Goal: Navigation & Orientation: Find specific page/section

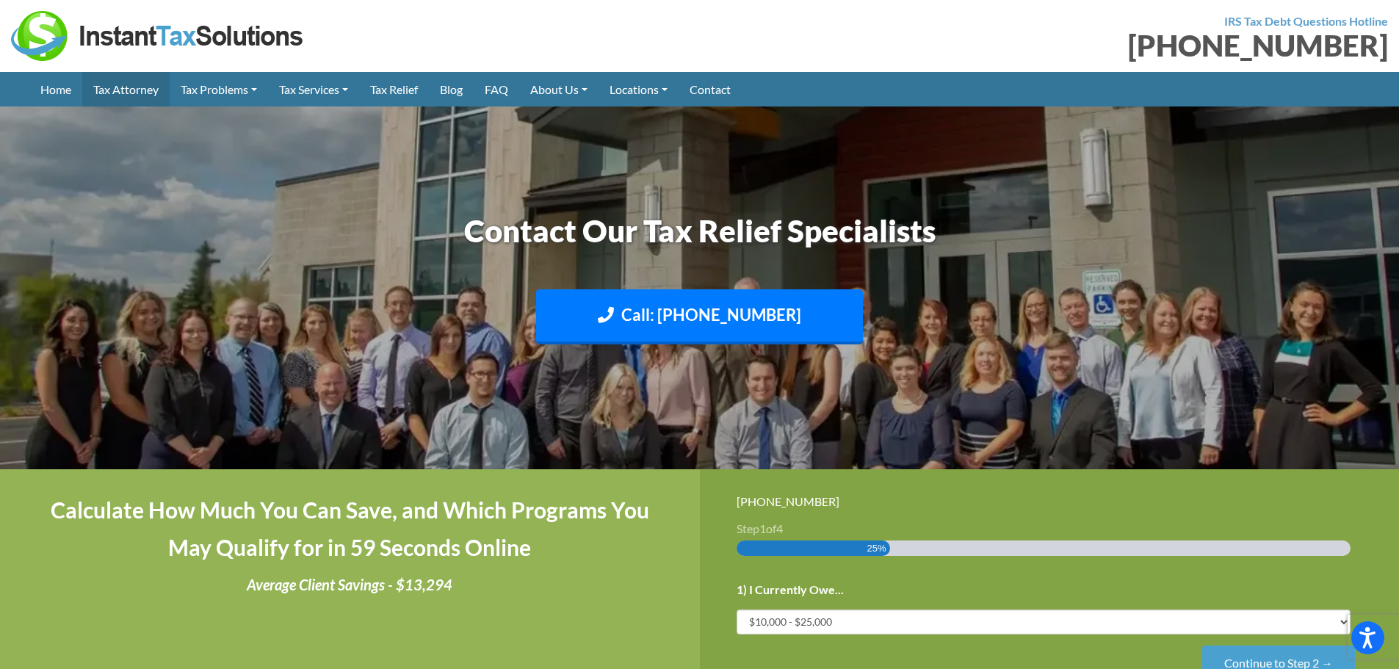
click at [138, 86] on link "Tax Attorney" at bounding box center [125, 89] width 87 height 35
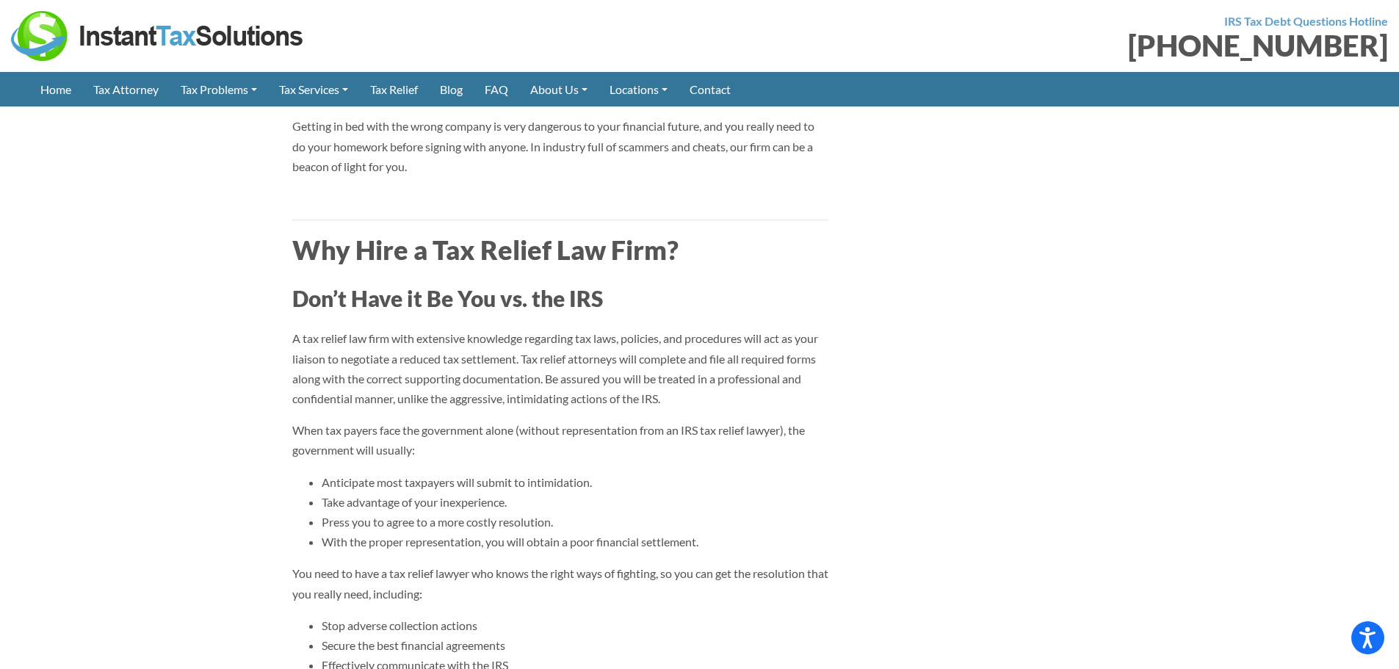
scroll to position [1689, 0]
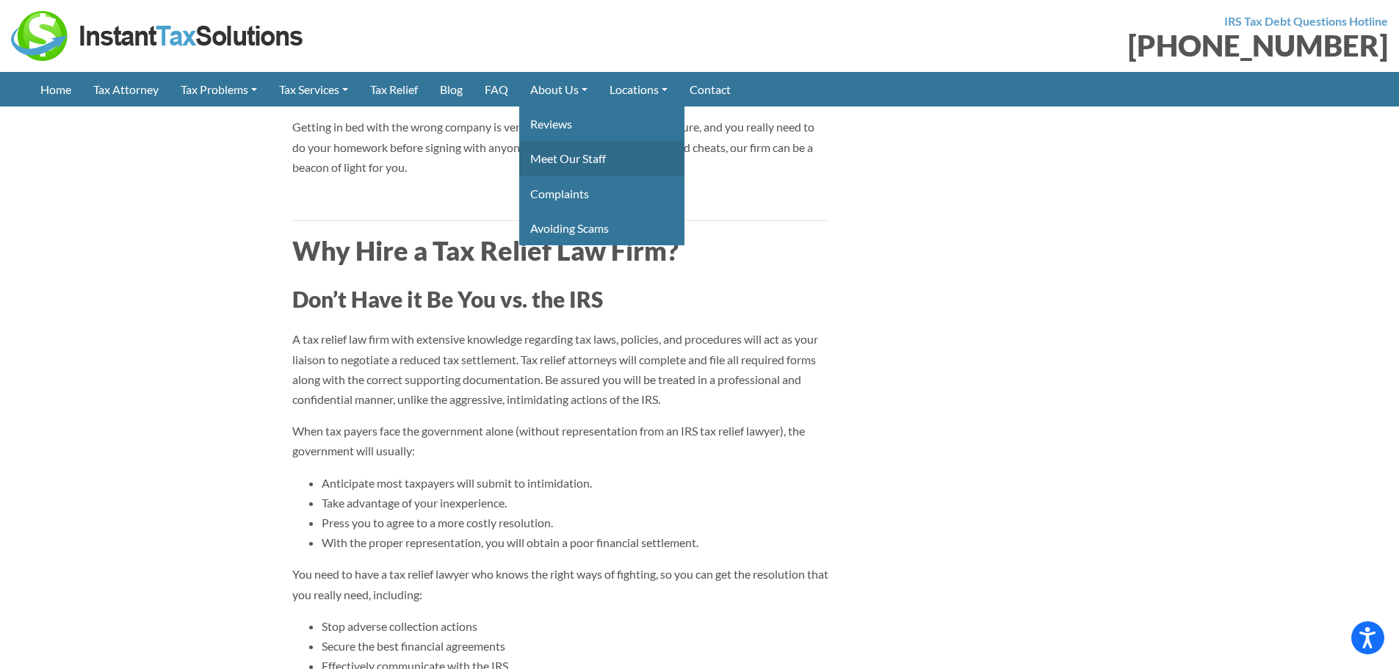
click at [569, 158] on link "Meet Our Staff" at bounding box center [601, 158] width 165 height 35
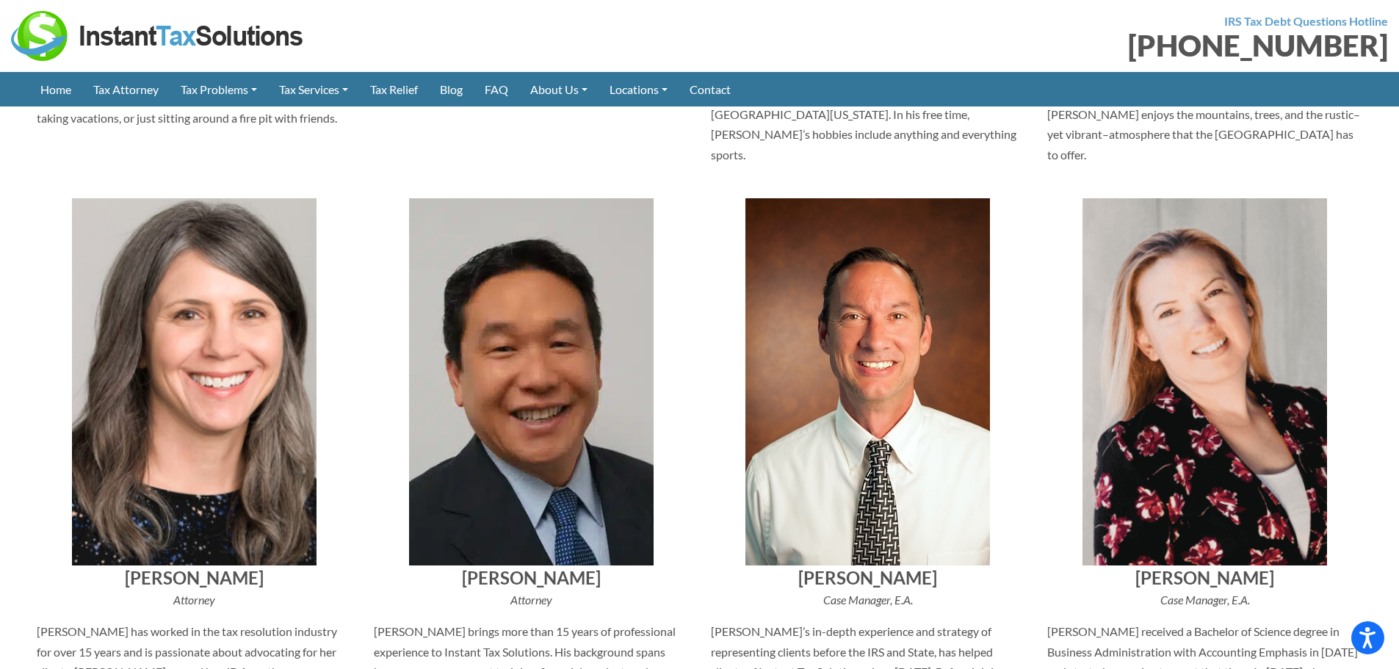
scroll to position [808, 0]
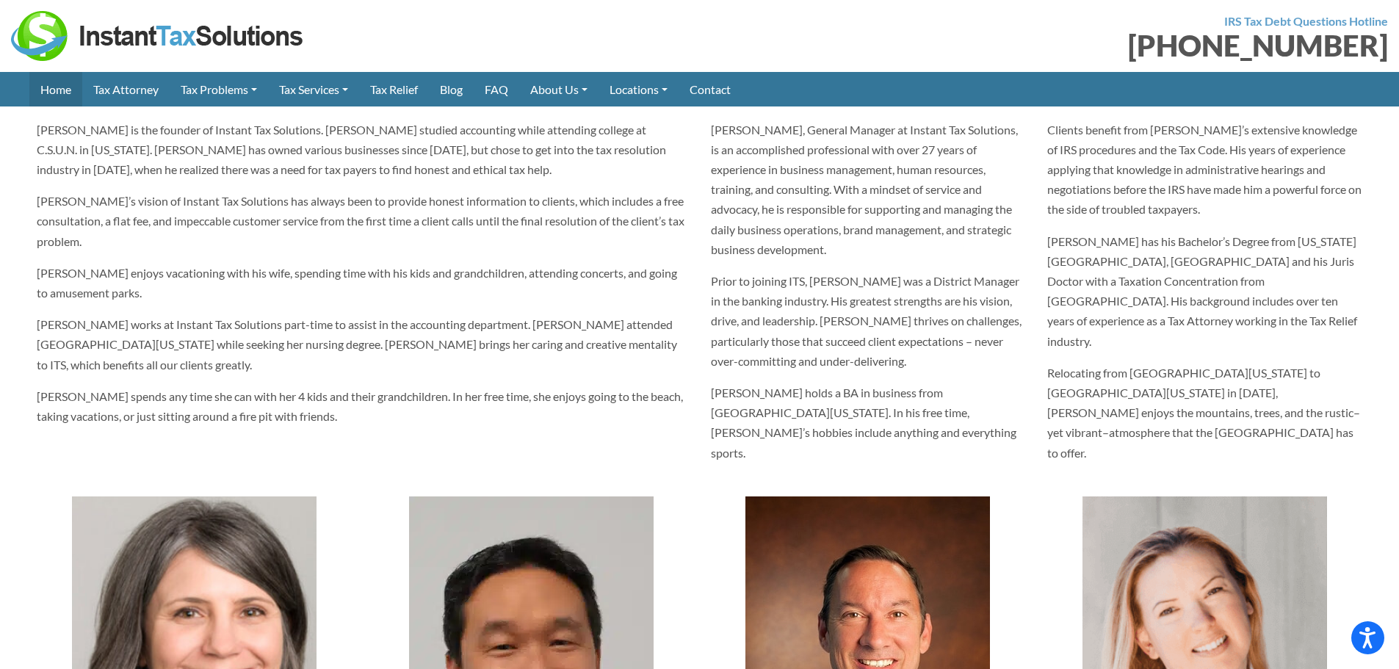
click at [48, 92] on link "Home" at bounding box center [55, 89] width 53 height 35
